Goal: Task Accomplishment & Management: Complete application form

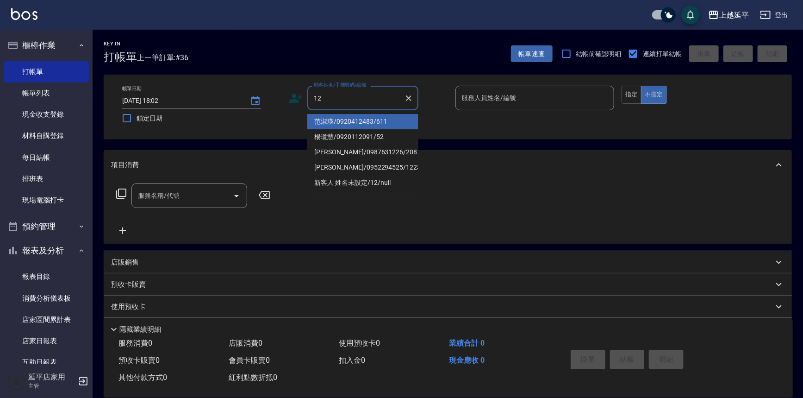
click at [336, 121] on li "范淑瑛/0920412483/611" at bounding box center [362, 121] width 111 height 15
type input "范淑瑛/0920412483/611"
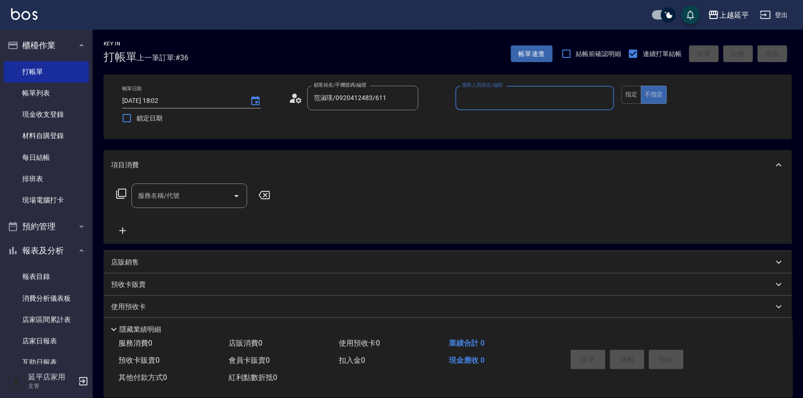
type input "Jessic-9"
click at [512, 97] on input "Jessic-9" at bounding box center [528, 98] width 137 height 16
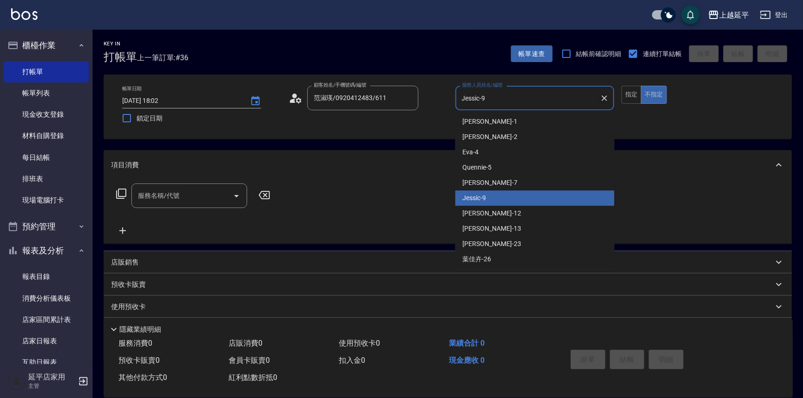
click at [604, 98] on icon "Clear" at bounding box center [605, 98] width 6 height 6
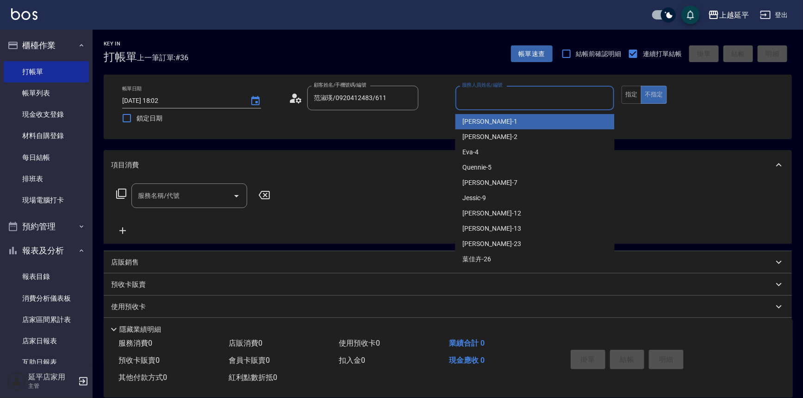
click at [568, 97] on input "服務人員姓名/編號" at bounding box center [535, 98] width 151 height 16
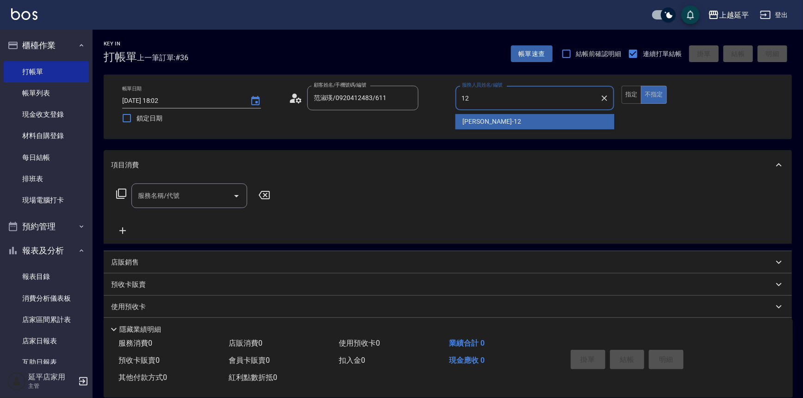
click at [499, 116] on div "[PERSON_NAME] -12" at bounding box center [535, 121] width 159 height 15
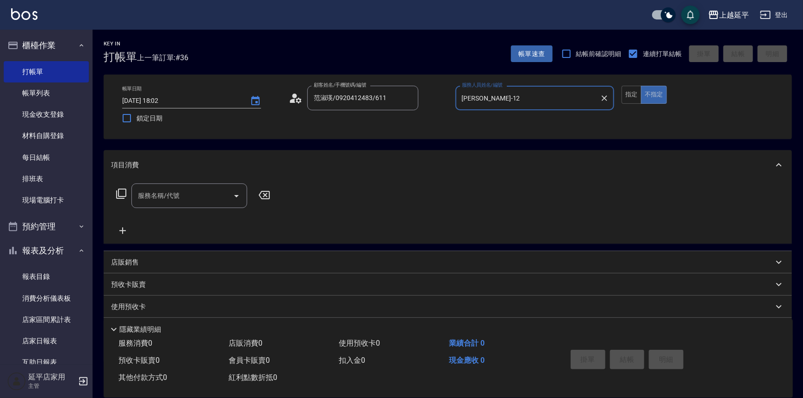
type input "[PERSON_NAME]-12"
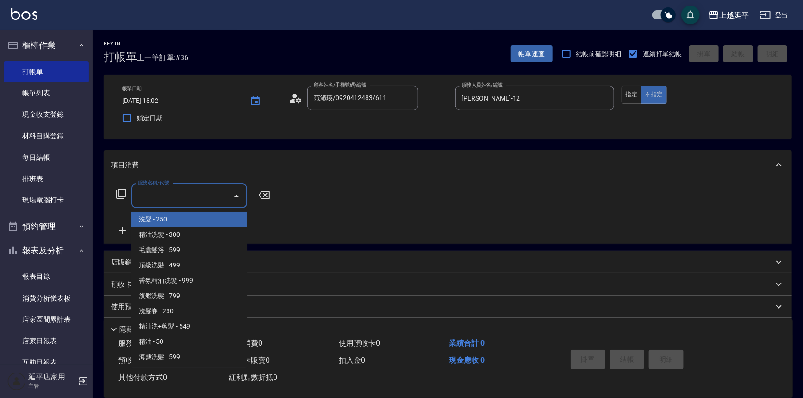
click at [177, 198] on input "服務名稱/代號" at bounding box center [183, 195] width 94 height 16
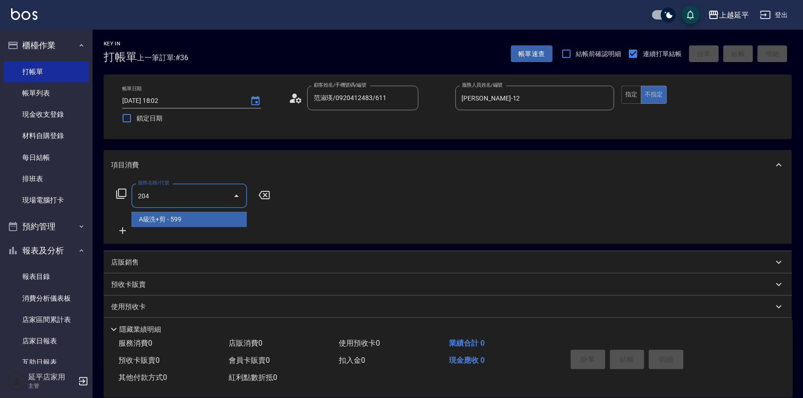
click at [181, 217] on span "A級洗+剪 - 599" at bounding box center [189, 219] width 116 height 15
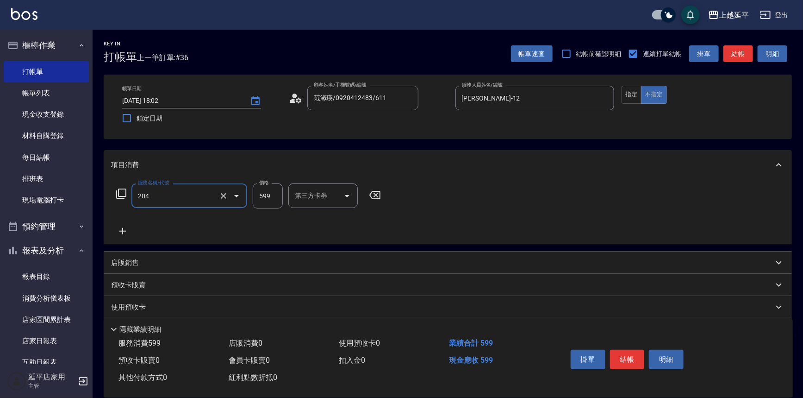
type input "A級洗+剪(204)"
click at [274, 197] on input "599" at bounding box center [268, 195] width 30 height 25
type input "499"
click at [313, 195] on input "洗髮互助-1" at bounding box center [316, 195] width 47 height 16
click at [318, 220] on div "丞宗 -29" at bounding box center [316, 219] width 56 height 15
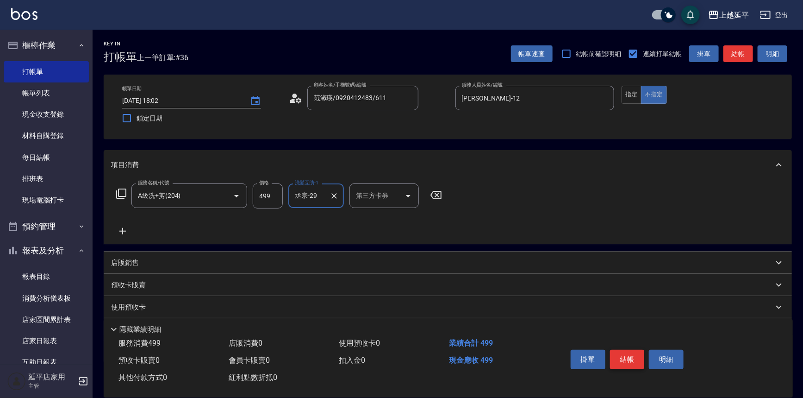
type input "丞宗-29"
click at [632, 356] on button "結帳" at bounding box center [627, 358] width 35 height 19
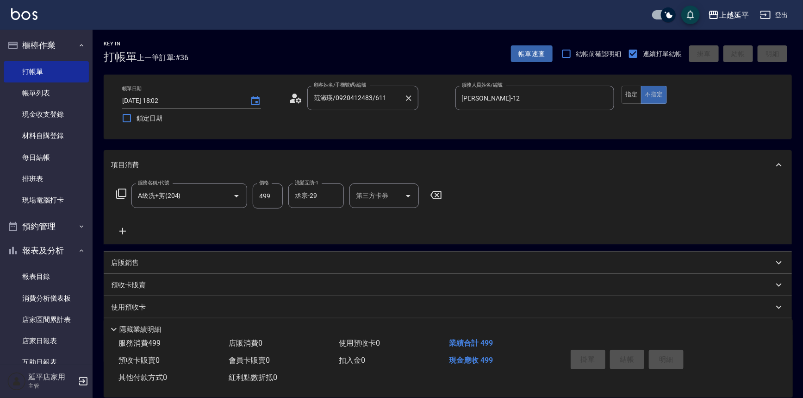
type input "[DATE] 18:42"
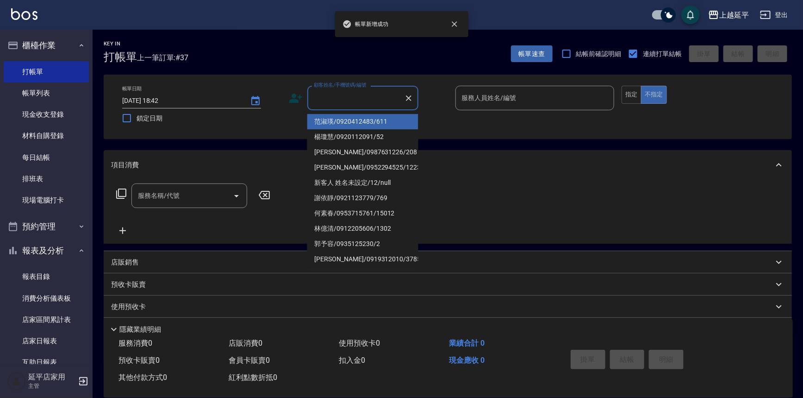
click at [365, 97] on input "顧客姓名/手機號碼/編號" at bounding box center [356, 98] width 89 height 16
click at [374, 119] on li "范淑瑛/0920412483/611" at bounding box center [362, 121] width 111 height 15
type input "范淑瑛/0920412483/611"
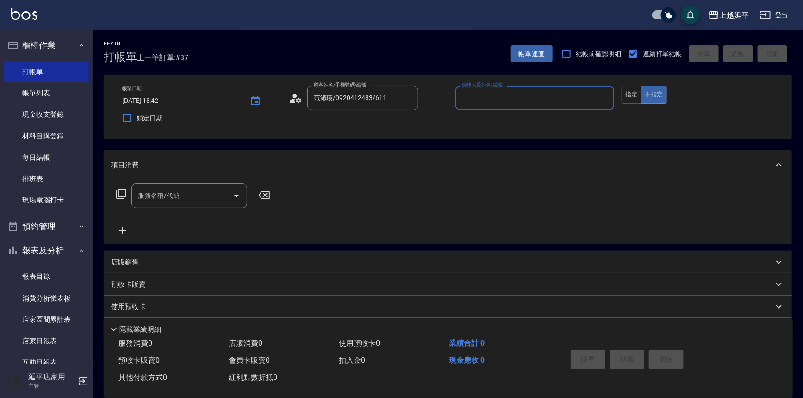
type input "Jessic-9"
click at [603, 98] on icon "Clear" at bounding box center [604, 98] width 9 height 9
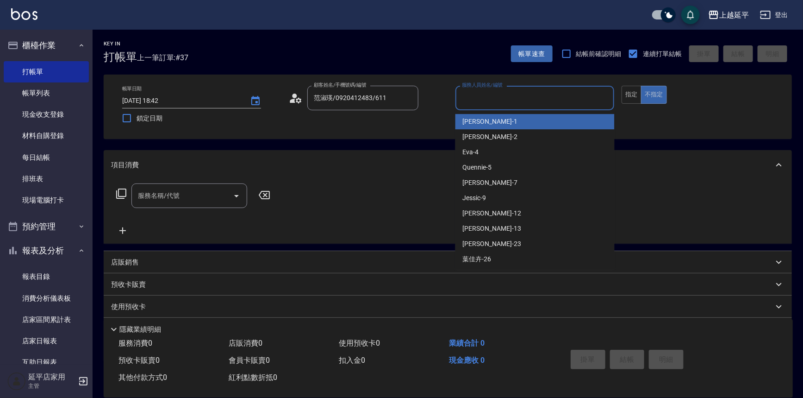
click at [528, 98] on input "服務人員姓名/編號" at bounding box center [535, 98] width 151 height 16
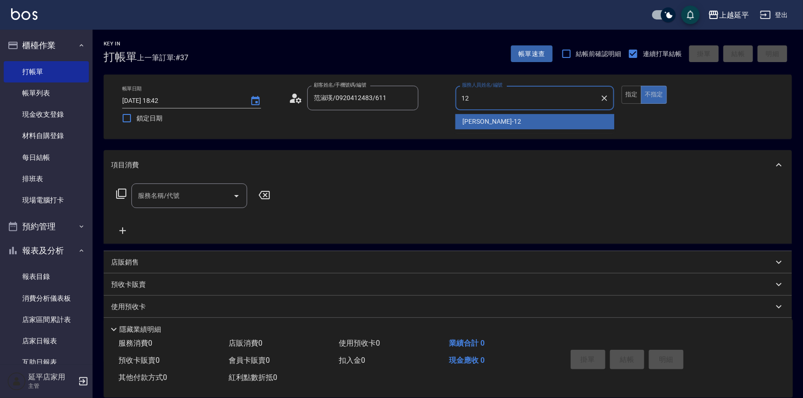
click at [463, 122] on span "[PERSON_NAME] -12" at bounding box center [492, 122] width 58 height 10
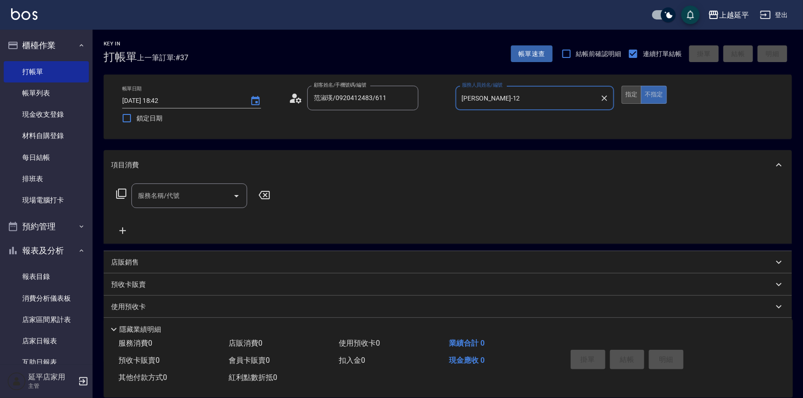
type input "[PERSON_NAME]-12"
click at [631, 100] on button "指定" at bounding box center [632, 95] width 20 height 18
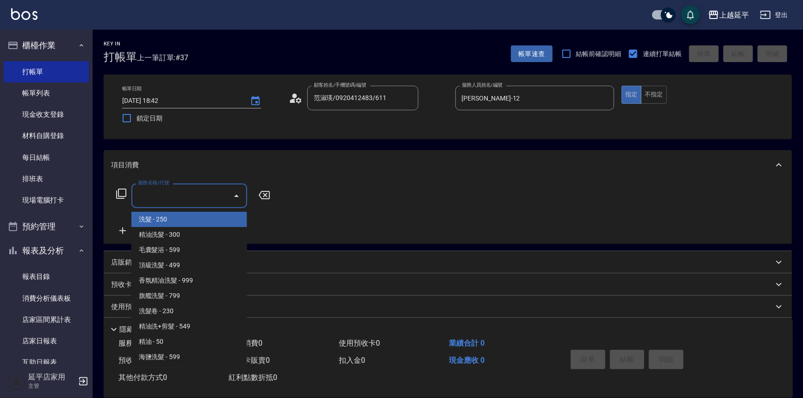
click at [168, 194] on input "服務名稱/代號" at bounding box center [183, 195] width 94 height 16
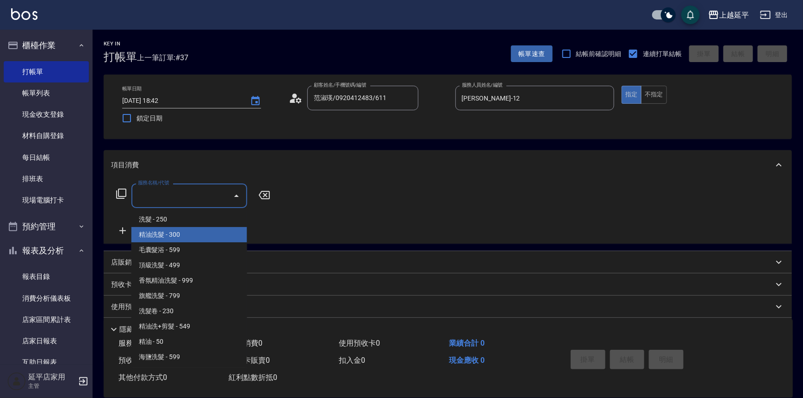
drag, startPoint x: 192, startPoint y: 231, endPoint x: 274, endPoint y: 209, distance: 85.0
click at [192, 231] on span "精油洗髮 - 300" at bounding box center [189, 234] width 116 height 15
type input "精油洗髮(102)"
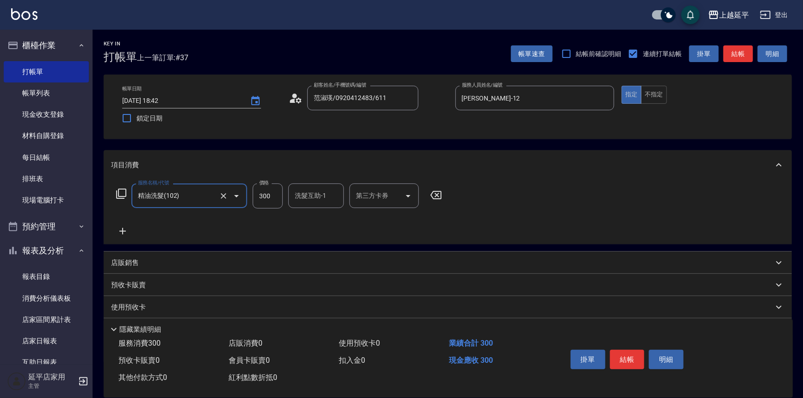
click at [308, 192] on input "洗髮互助-1" at bounding box center [316, 195] width 47 height 16
click at [322, 216] on div "丞宗 -29" at bounding box center [316, 219] width 56 height 15
type input "丞宗-29"
click at [618, 361] on button "結帳" at bounding box center [627, 358] width 35 height 19
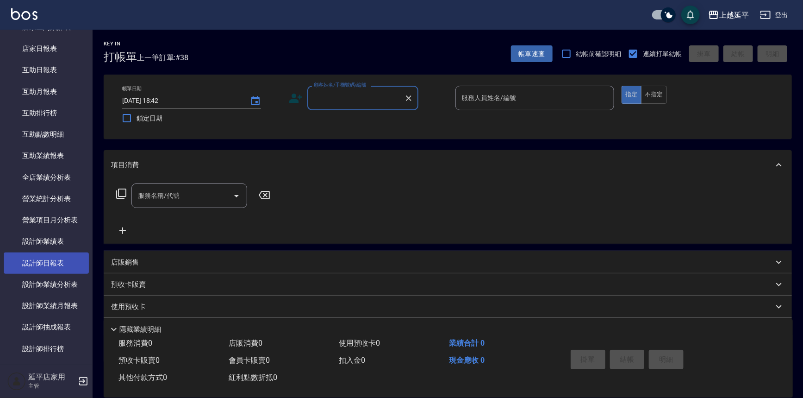
scroll to position [294, 0]
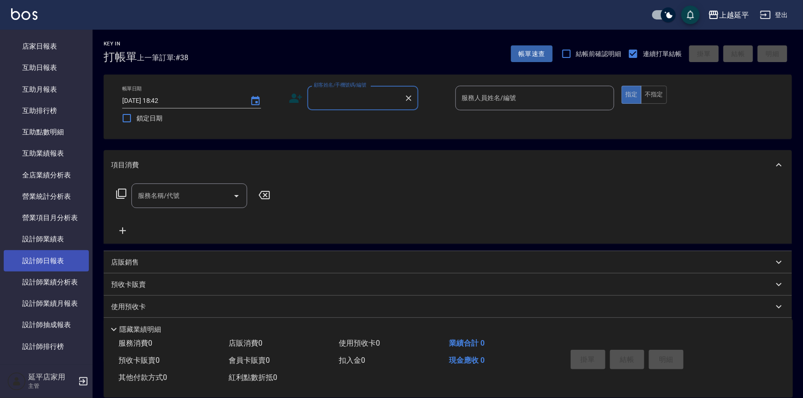
click at [59, 260] on link "設計師日報表" at bounding box center [46, 260] width 85 height 21
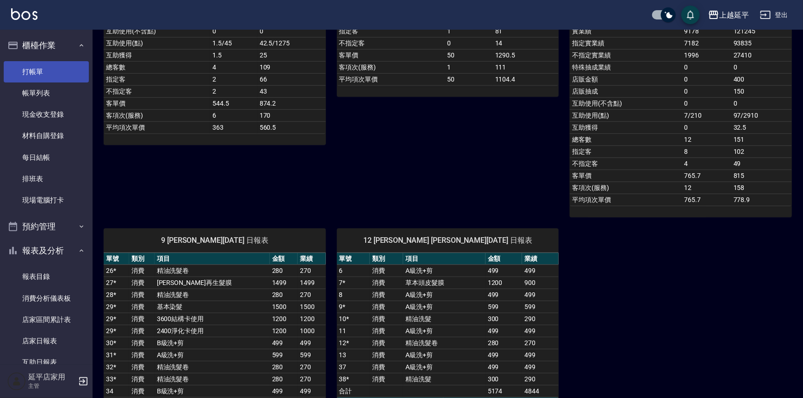
click at [37, 70] on link "打帳單" at bounding box center [46, 71] width 85 height 21
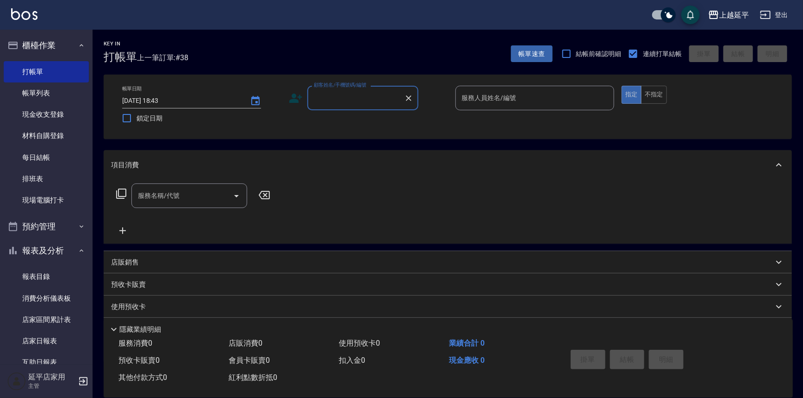
click at [354, 98] on input "顧客姓名/手機號碼/編號" at bounding box center [356, 98] width 89 height 16
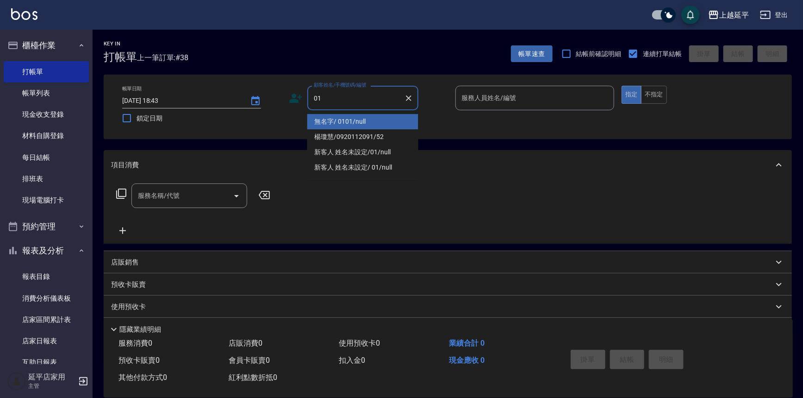
click at [356, 117] on li "無名字/ 0101/null" at bounding box center [362, 121] width 111 height 15
type input "無名字/ 0101/null"
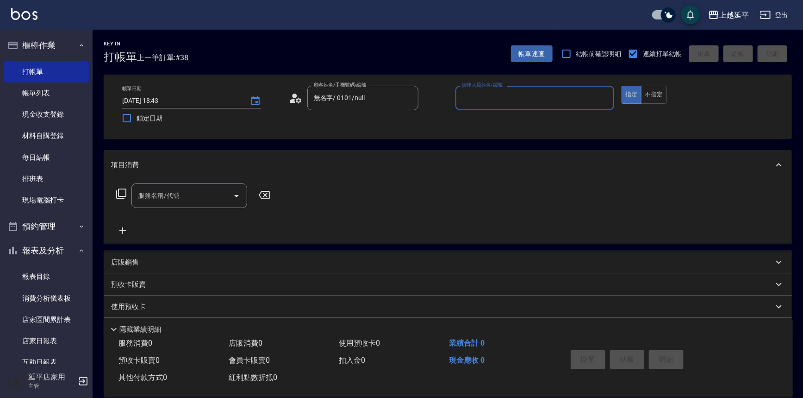
click at [472, 97] on input "服務人員姓名/編號" at bounding box center [535, 98] width 151 height 16
click at [472, 127] on div "[PERSON_NAME] -4" at bounding box center [535, 121] width 159 height 15
type input "[PERSON_NAME]-4"
click at [192, 198] on input "服務名稱/代號" at bounding box center [183, 195] width 94 height 16
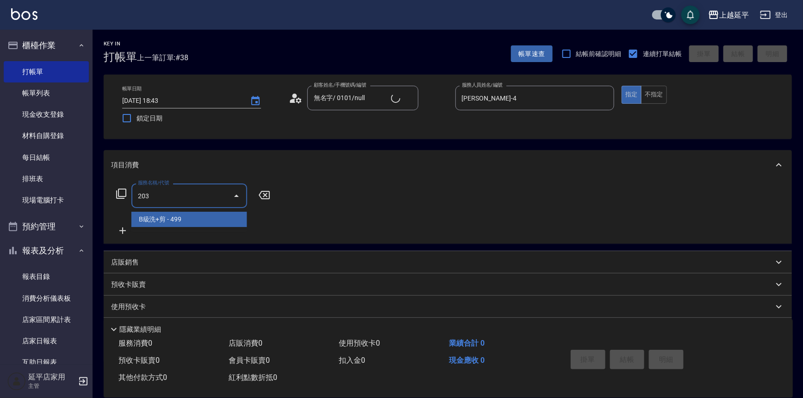
click at [183, 218] on span "B級洗+剪 - 499" at bounding box center [189, 219] width 116 height 15
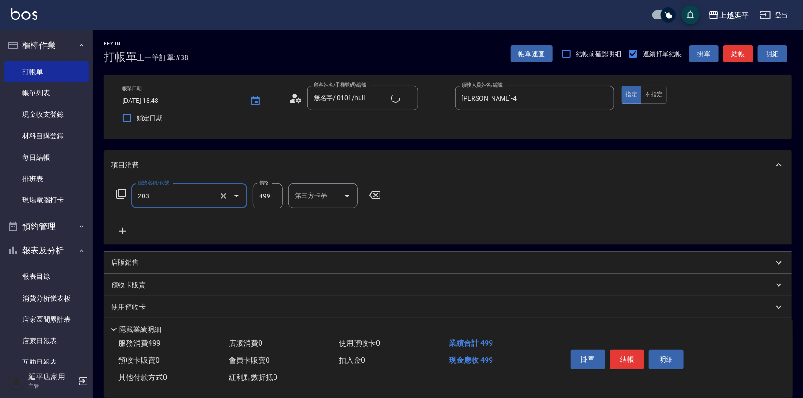
type input "B級洗+剪(203)"
click at [122, 231] on icon at bounding box center [122, 231] width 6 height 6
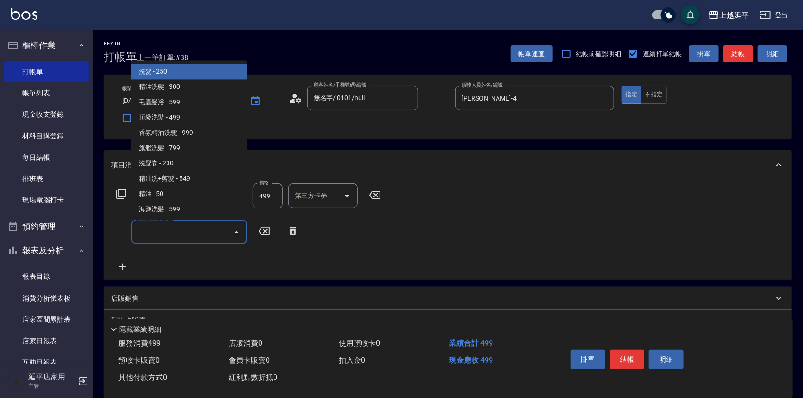
click at [184, 224] on input "服務名稱/代號" at bounding box center [183, 232] width 94 height 16
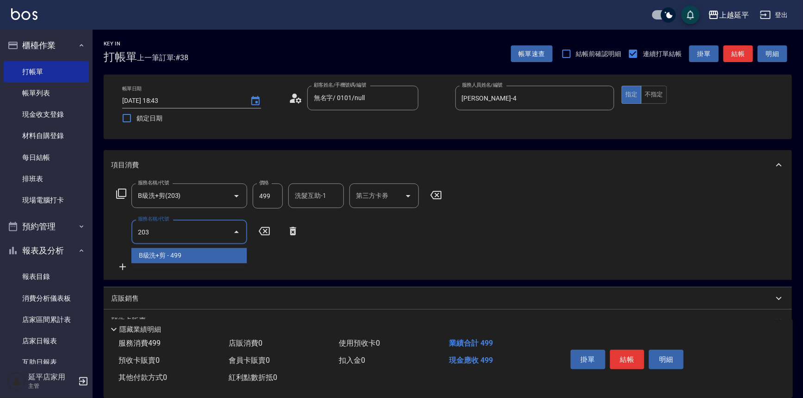
click at [196, 256] on span "B級洗+剪 - 499" at bounding box center [189, 255] width 116 height 15
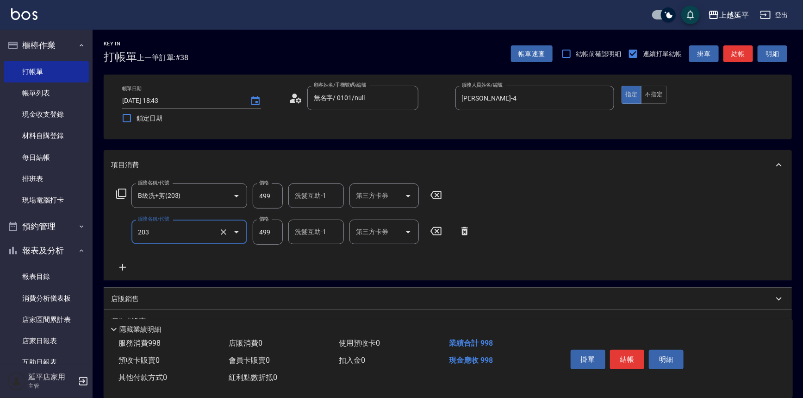
type input "B級洗+剪(203)"
click at [324, 194] on div "洗髮互助-1 洗髮互助-1" at bounding box center [316, 195] width 56 height 25
click at [328, 223] on div "[PERSON_NAME]-34" at bounding box center [316, 219] width 56 height 15
type input "[PERSON_NAME]-34"
click at [742, 55] on button "結帳" at bounding box center [739, 53] width 30 height 17
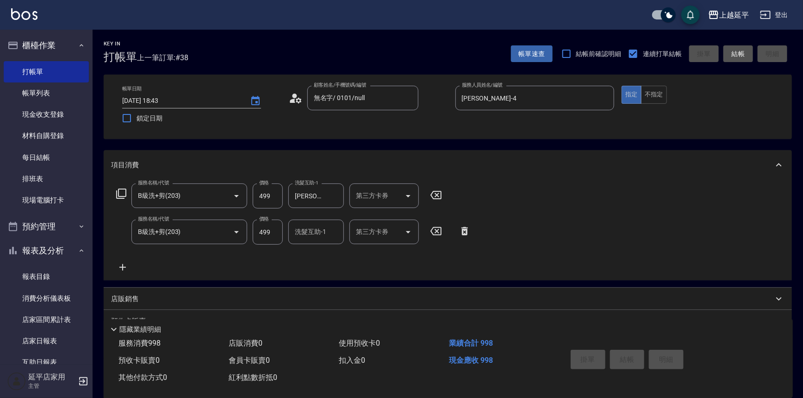
type input "[DATE] 19:12"
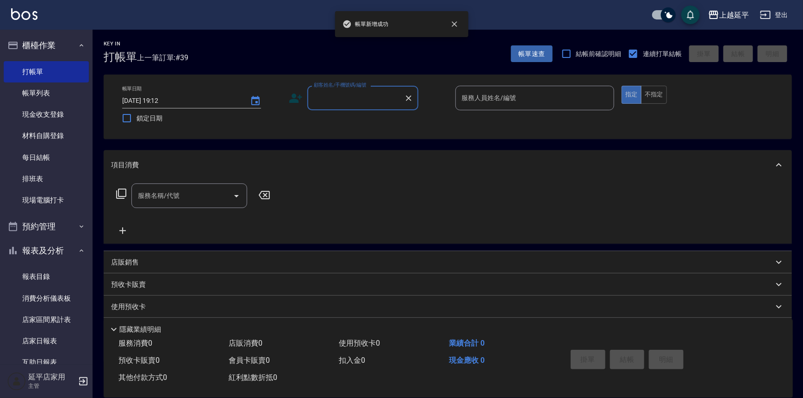
click at [331, 93] on input "顧客姓名/手機號碼/編號" at bounding box center [356, 98] width 89 height 16
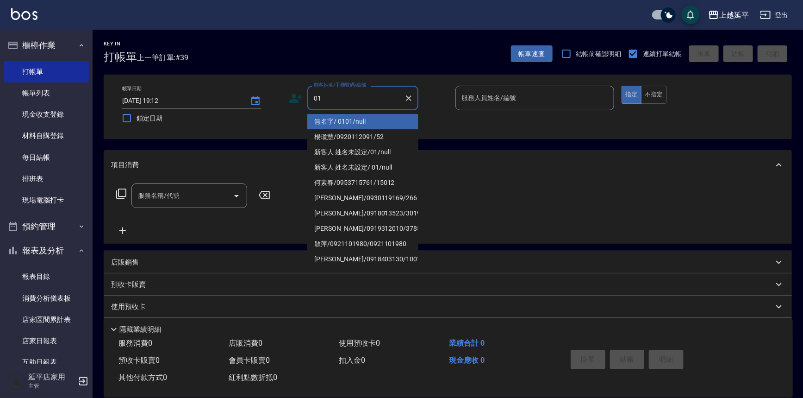
click at [369, 119] on li "無名字/ 0101/null" at bounding box center [362, 121] width 111 height 15
type input "無名字/ 0101/null"
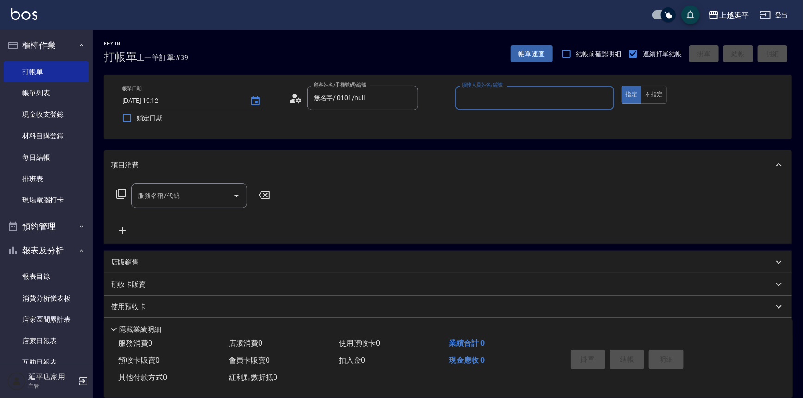
click at [505, 100] on input "服務人員姓名/編號" at bounding box center [535, 98] width 151 height 16
click at [494, 120] on div "[PERSON_NAME] -4" at bounding box center [535, 121] width 159 height 15
type input "[PERSON_NAME]-4"
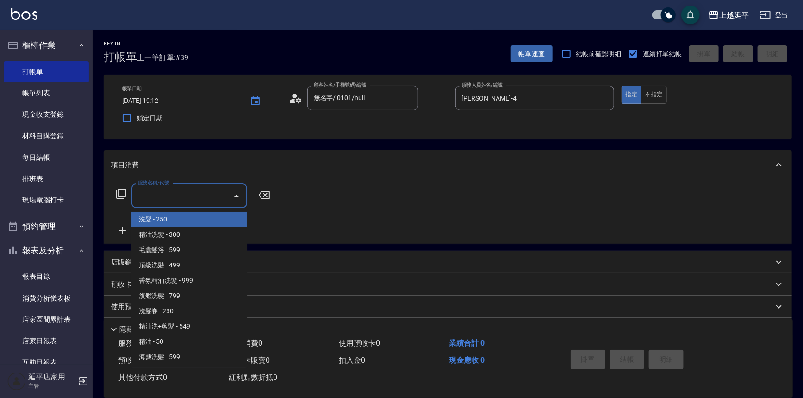
click at [194, 189] on input "服務名稱/代號" at bounding box center [183, 195] width 94 height 16
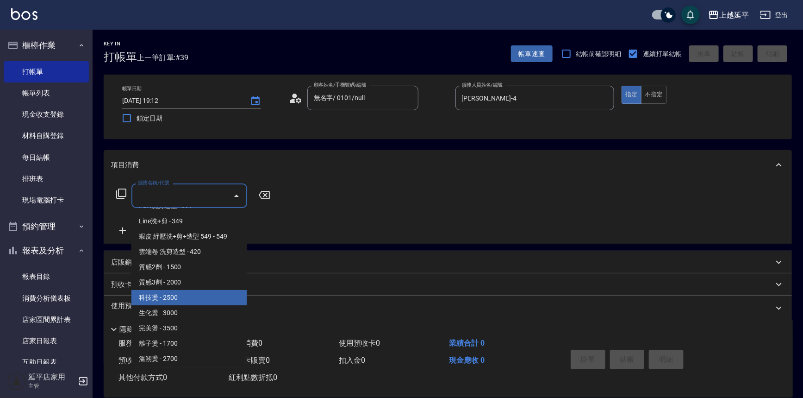
scroll to position [421, 0]
click at [188, 292] on span "離子燙 - 1700" at bounding box center [189, 296] width 116 height 15
type input "離子燙(306)"
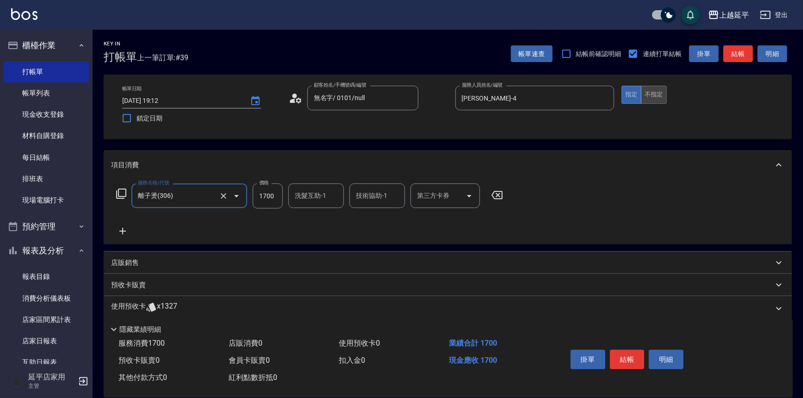
click at [661, 94] on button "不指定" at bounding box center [654, 95] width 26 height 18
click at [738, 53] on button "結帳" at bounding box center [739, 53] width 30 height 17
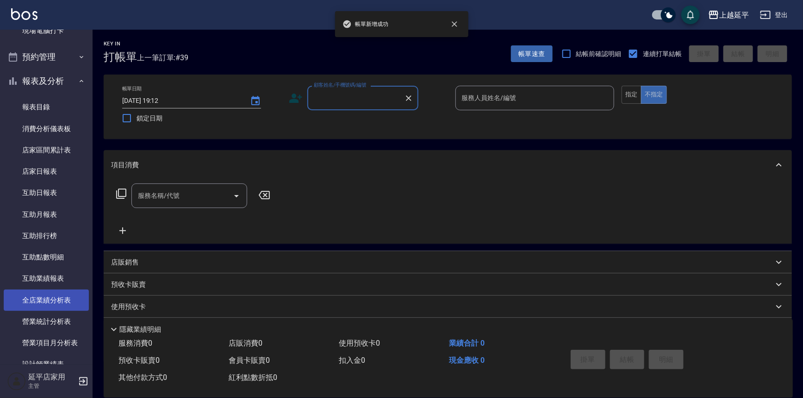
scroll to position [210, 0]
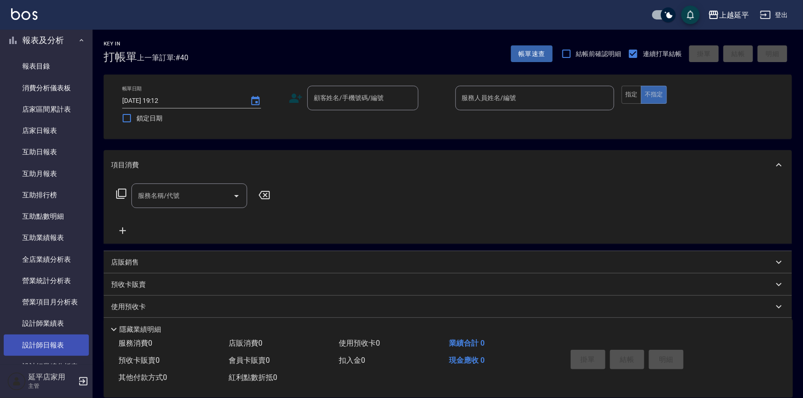
click at [69, 343] on link "設計師日報表" at bounding box center [46, 344] width 85 height 21
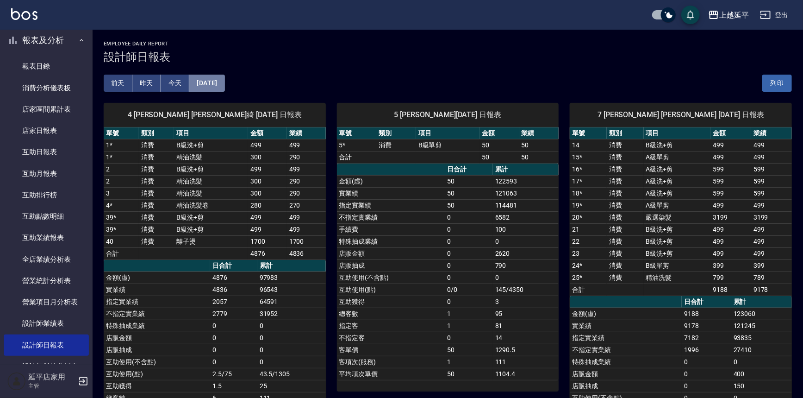
click at [215, 78] on button "[DATE]" at bounding box center [206, 83] width 35 height 17
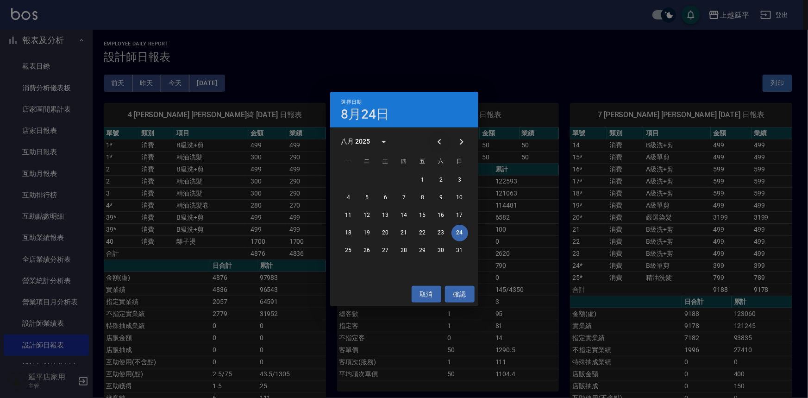
click at [440, 139] on icon "Previous month" at bounding box center [438, 142] width 3 height 6
click at [404, 231] on button "24" at bounding box center [404, 233] width 17 height 17
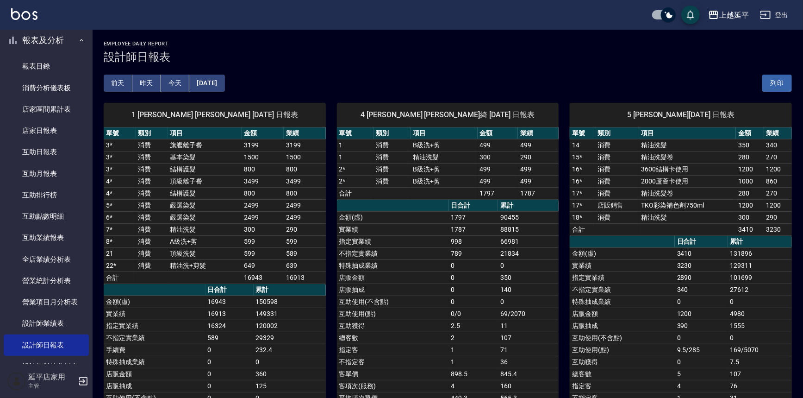
click at [225, 86] on button "[DATE]" at bounding box center [206, 83] width 35 height 17
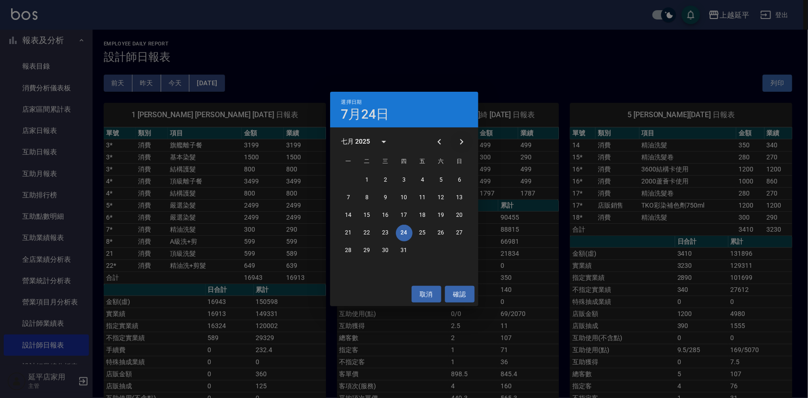
click at [457, 142] on icon "Next month" at bounding box center [461, 141] width 11 height 11
click at [456, 230] on button "24" at bounding box center [459, 233] width 17 height 17
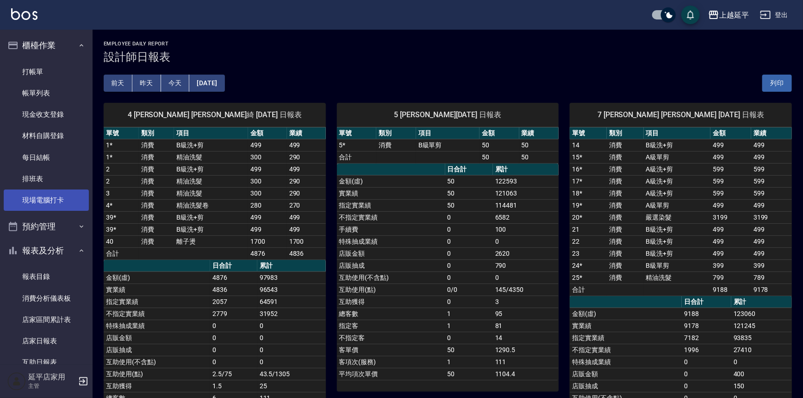
drag, startPoint x: 10, startPoint y: 200, endPoint x: 12, endPoint y: 195, distance: 5.4
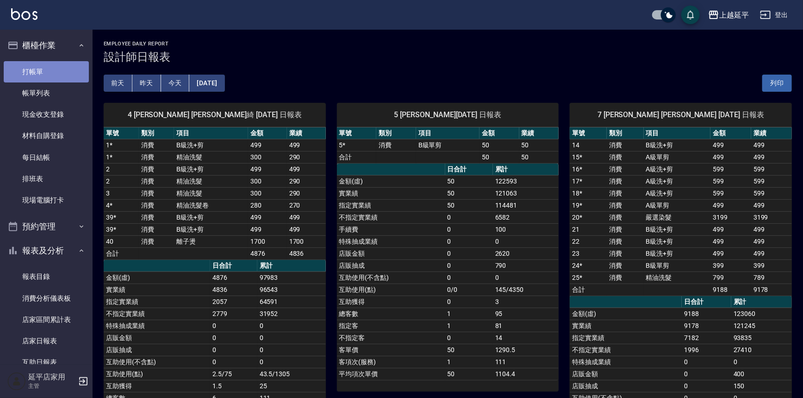
click at [50, 74] on link "打帳單" at bounding box center [46, 71] width 85 height 21
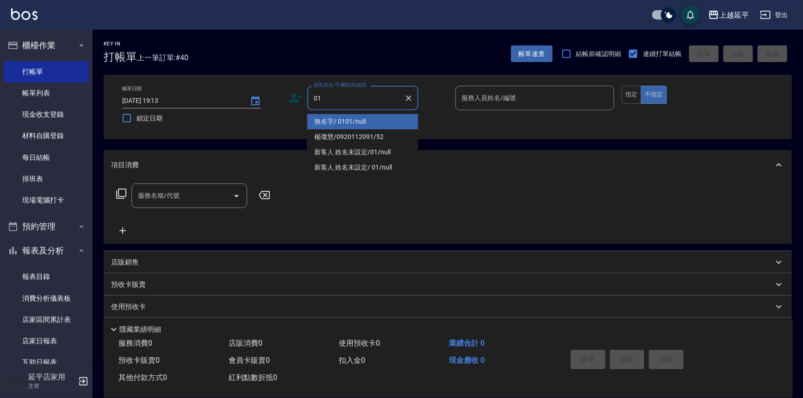
click at [370, 123] on li "無名字/ 0101/null" at bounding box center [362, 121] width 111 height 15
type input "無名字/ 0101/null"
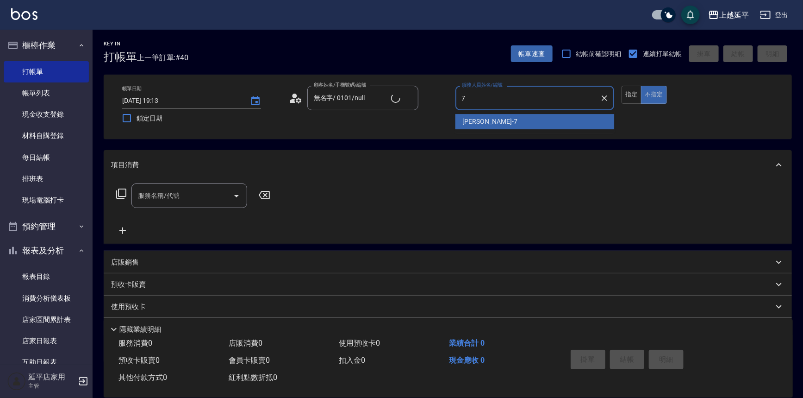
click at [493, 119] on div "[PERSON_NAME] -7" at bounding box center [535, 121] width 159 height 15
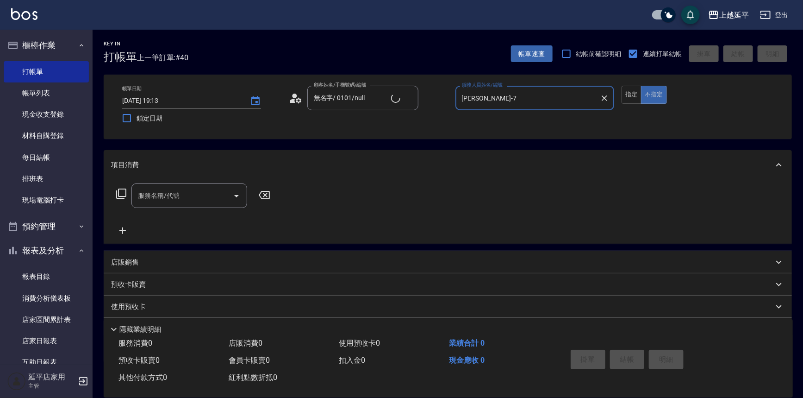
type input "[PERSON_NAME]-7"
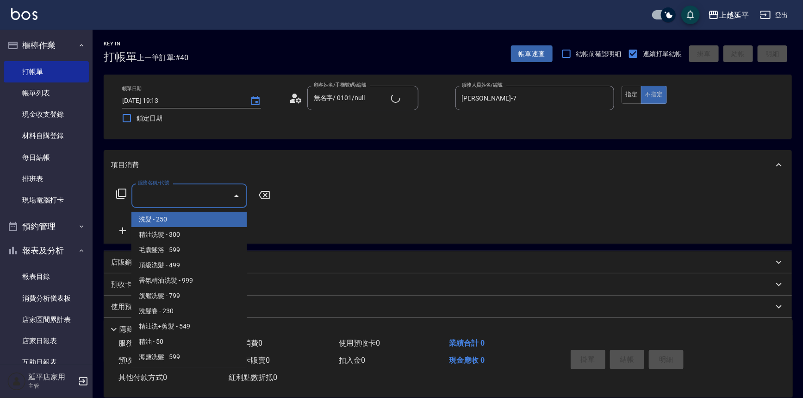
click at [203, 198] on input "服務名稱/代號" at bounding box center [183, 195] width 94 height 16
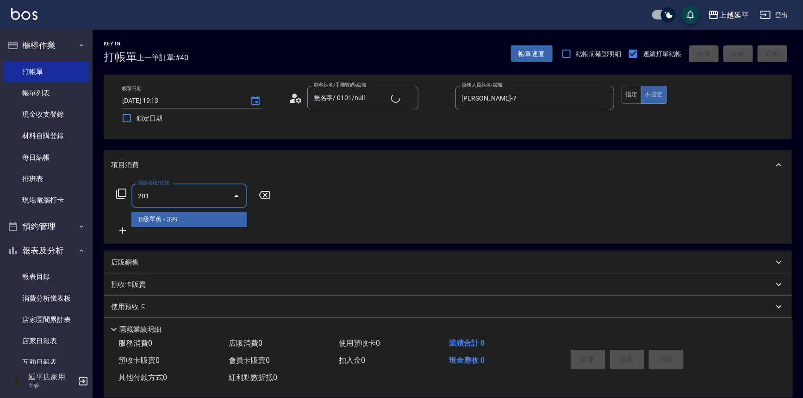
click at [208, 225] on span "B級單剪 - 399" at bounding box center [189, 219] width 116 height 15
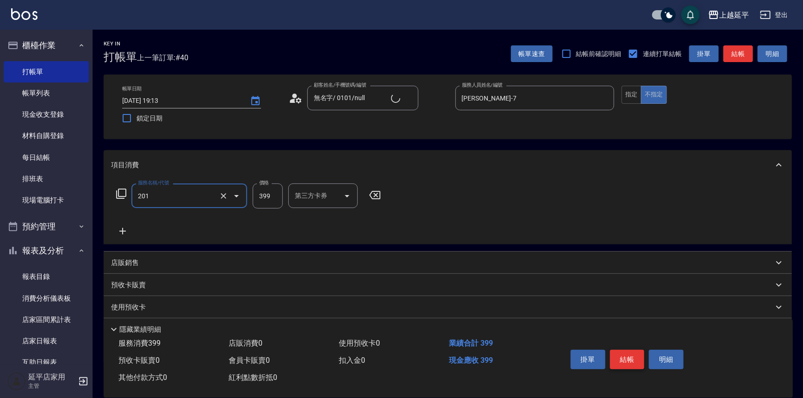
type input "B級單剪(201)"
click at [635, 356] on button "結帳" at bounding box center [627, 358] width 35 height 19
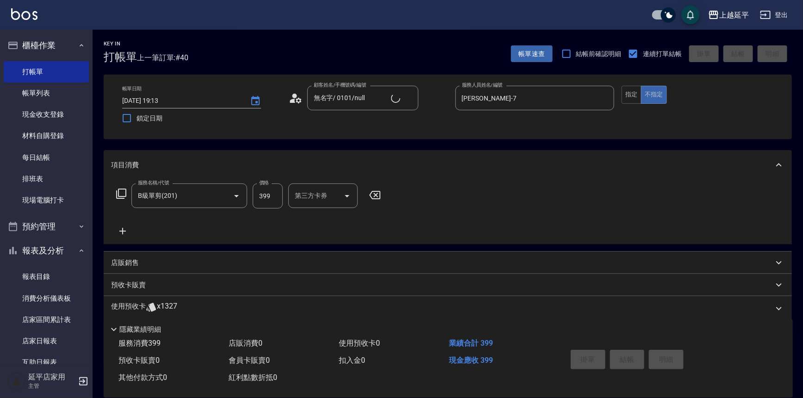
type input "[DATE] 19:14"
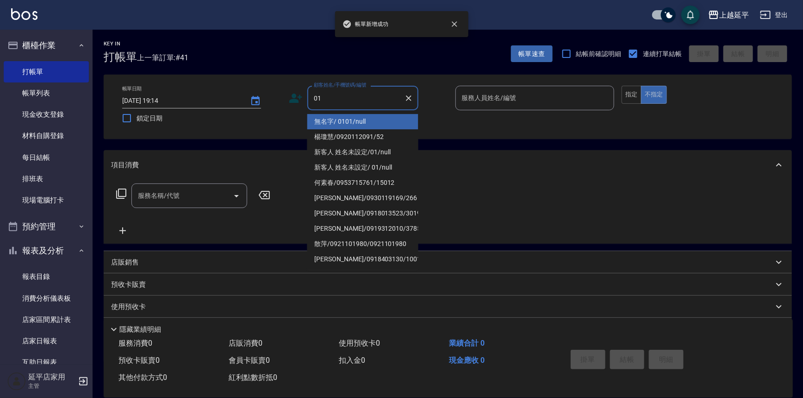
drag, startPoint x: 364, startPoint y: 125, endPoint x: 465, endPoint y: 115, distance: 101.3
click at [365, 125] on li "無名字/ 0101/null" at bounding box center [362, 121] width 111 height 15
type input "無名字/ 0101/null"
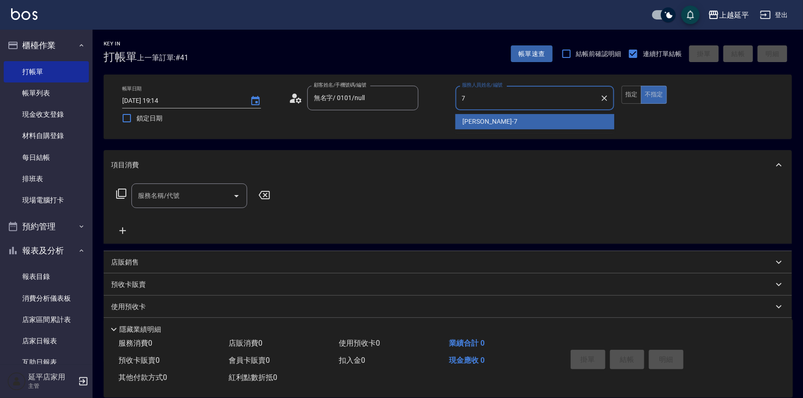
click at [465, 115] on div "[PERSON_NAME] -7" at bounding box center [535, 121] width 159 height 15
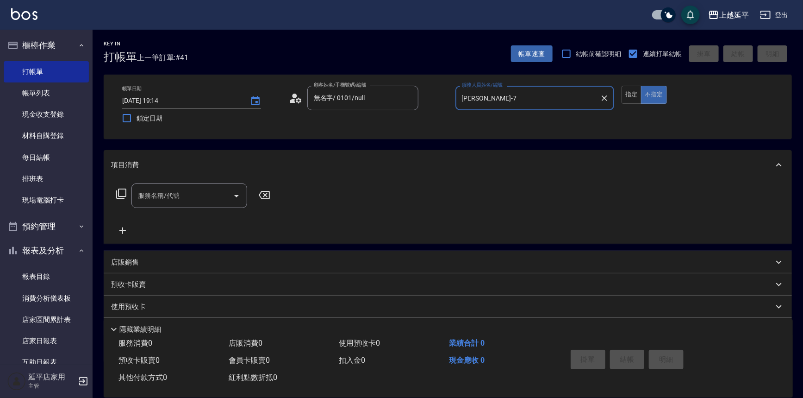
type input "[PERSON_NAME]-7"
click at [211, 196] on input "服務名稱/代號" at bounding box center [183, 195] width 94 height 16
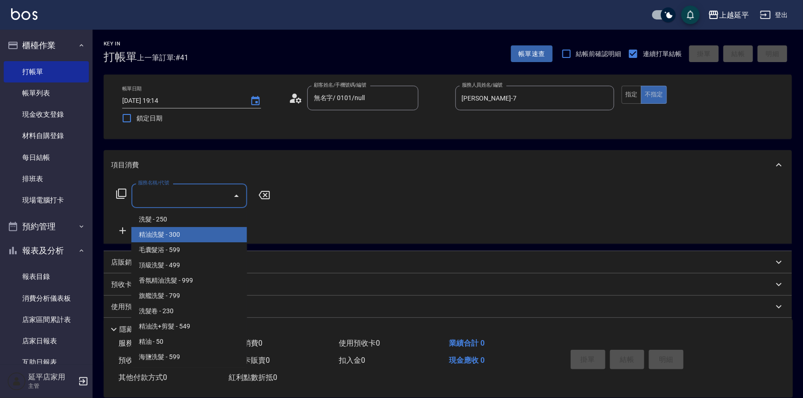
click at [216, 232] on span "精油洗髮 - 300" at bounding box center [189, 234] width 116 height 15
type input "精油洗髮(102)"
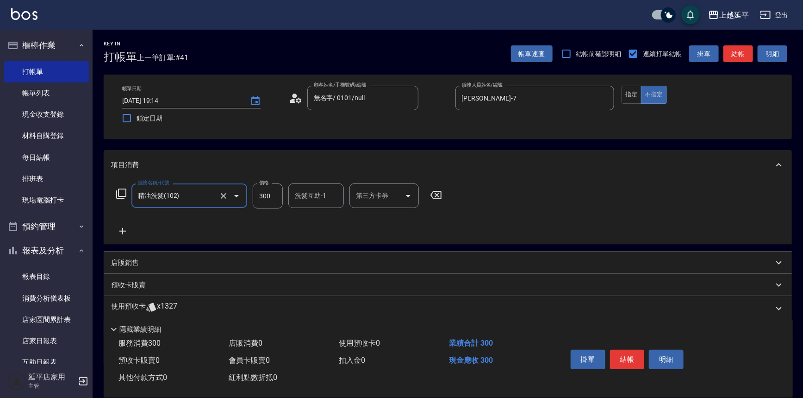
click at [305, 197] on div "洗髮互助-1 洗髮互助-1" at bounding box center [316, 195] width 56 height 25
click at [300, 216] on span "[PERSON_NAME]-34" at bounding box center [310, 219] width 29 height 10
type input "[PERSON_NAME]-34"
click at [637, 361] on button "結帳" at bounding box center [627, 358] width 35 height 19
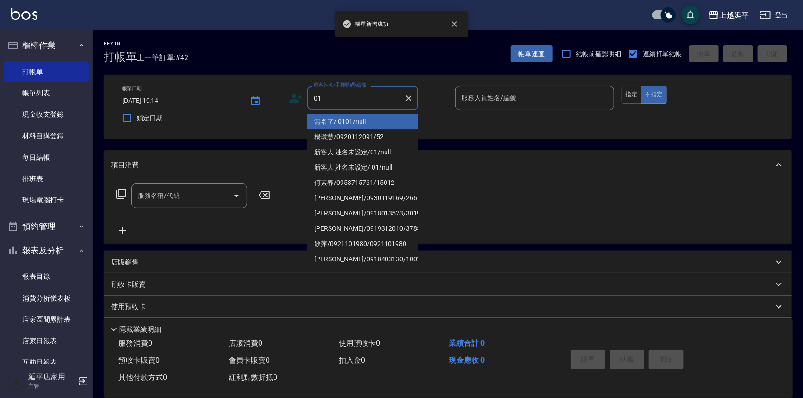
drag, startPoint x: 354, startPoint y: 119, endPoint x: 483, endPoint y: 125, distance: 129.8
click at [354, 119] on li "無名字/ 0101/null" at bounding box center [362, 121] width 111 height 15
type input "無名字/ 0101/null"
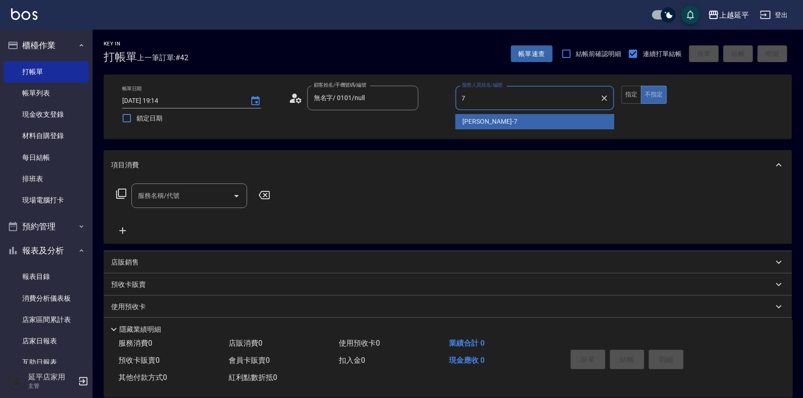
click at [484, 125] on span "[PERSON_NAME] -7" at bounding box center [490, 122] width 55 height 10
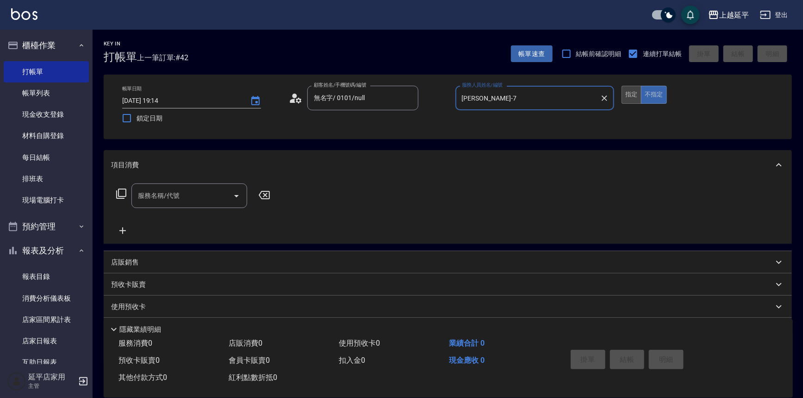
type input "[PERSON_NAME]-7"
click at [630, 94] on button "指定" at bounding box center [632, 95] width 20 height 18
click at [195, 193] on input "服務名稱/代號" at bounding box center [183, 195] width 94 height 16
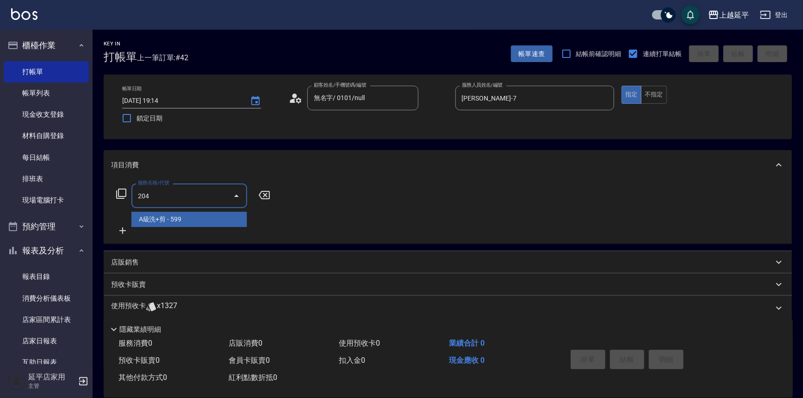
drag, startPoint x: 206, startPoint y: 221, endPoint x: 228, endPoint y: 211, distance: 24.4
click at [207, 220] on span "A級洗+剪 - 599" at bounding box center [189, 219] width 116 height 15
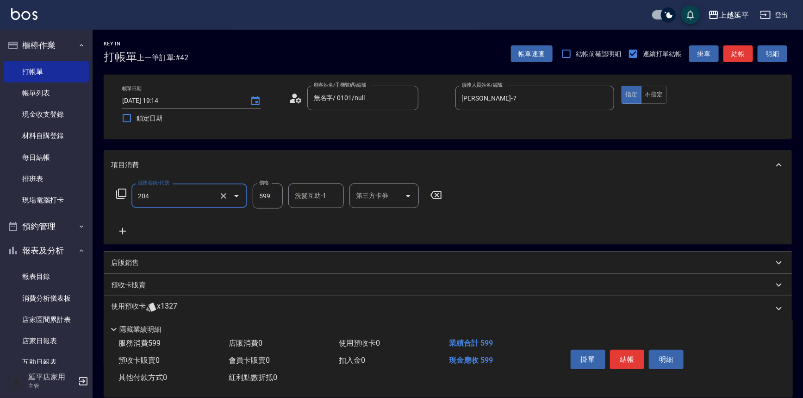
type input "A級洗+剪(204)"
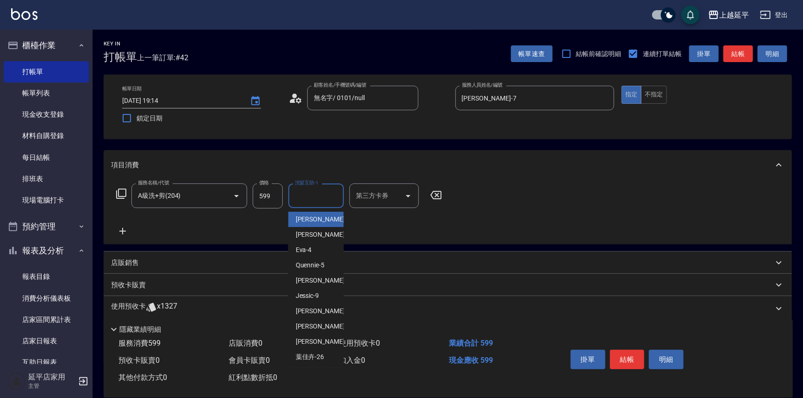
click at [316, 192] on div "洗髮互助-1 洗髮互助-1" at bounding box center [316, 195] width 56 height 25
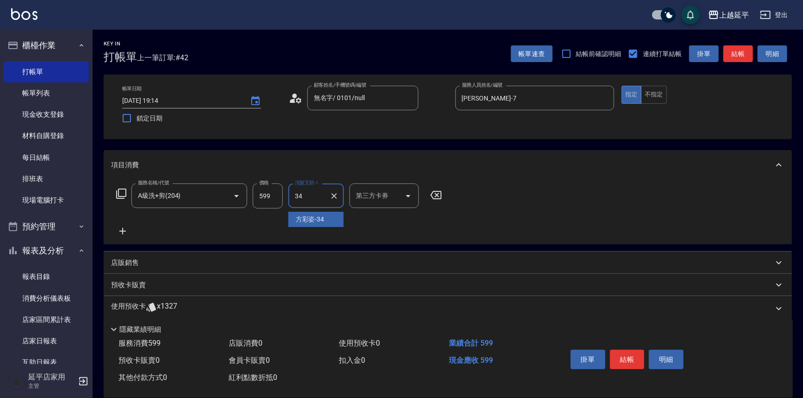
click at [312, 214] on span "[PERSON_NAME]-34" at bounding box center [310, 219] width 29 height 10
type input "[PERSON_NAME]-34"
click at [622, 351] on button "結帳" at bounding box center [627, 358] width 35 height 19
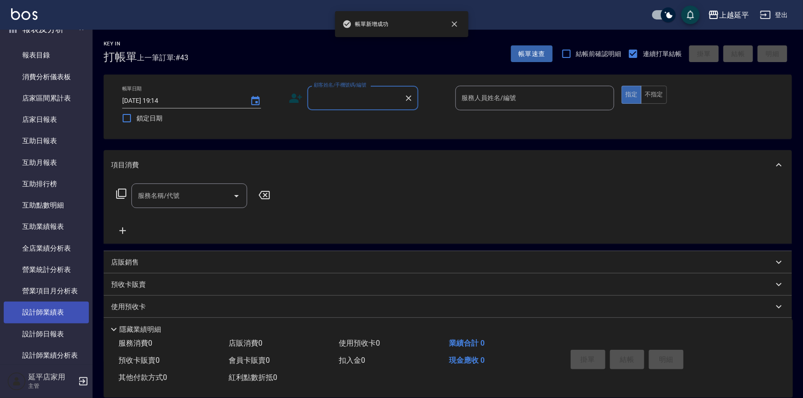
scroll to position [252, 0]
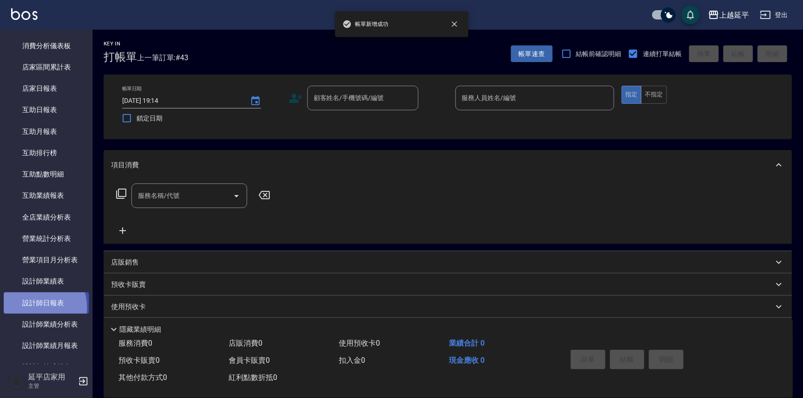
click at [29, 307] on link "設計師日報表" at bounding box center [46, 302] width 85 height 21
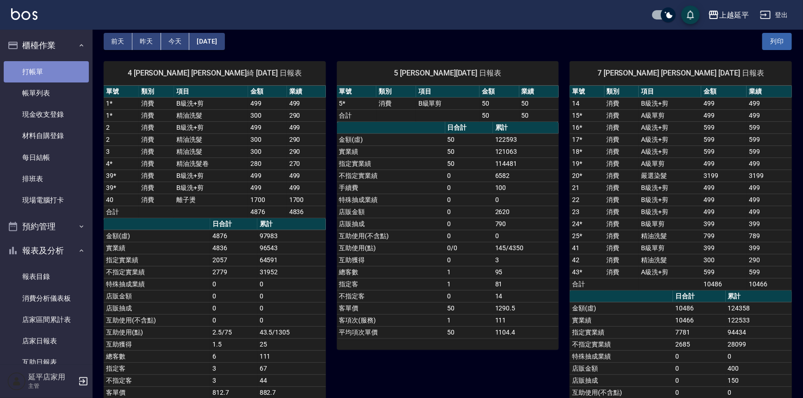
click at [64, 75] on link "打帳單" at bounding box center [46, 71] width 85 height 21
